Goal: Information Seeking & Learning: Find specific page/section

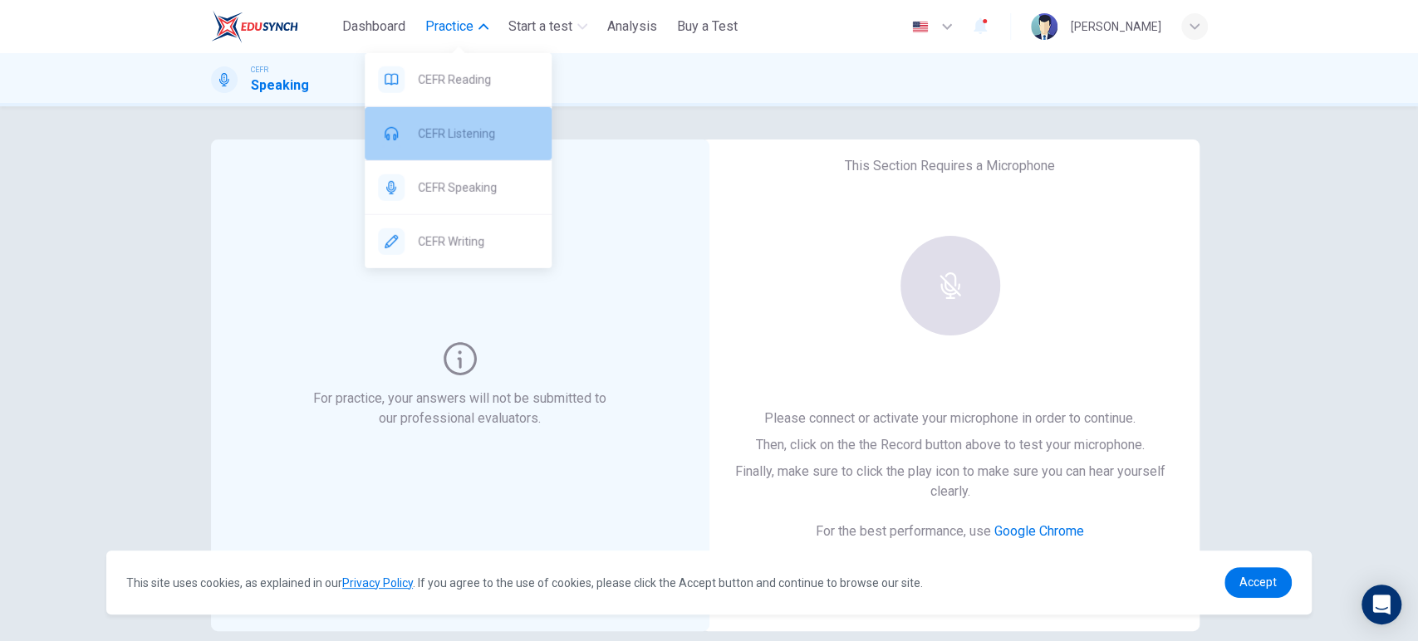
click at [492, 133] on span "CEFR Listening" at bounding box center [478, 134] width 120 height 20
